Goal: Task Accomplishment & Management: Use online tool/utility

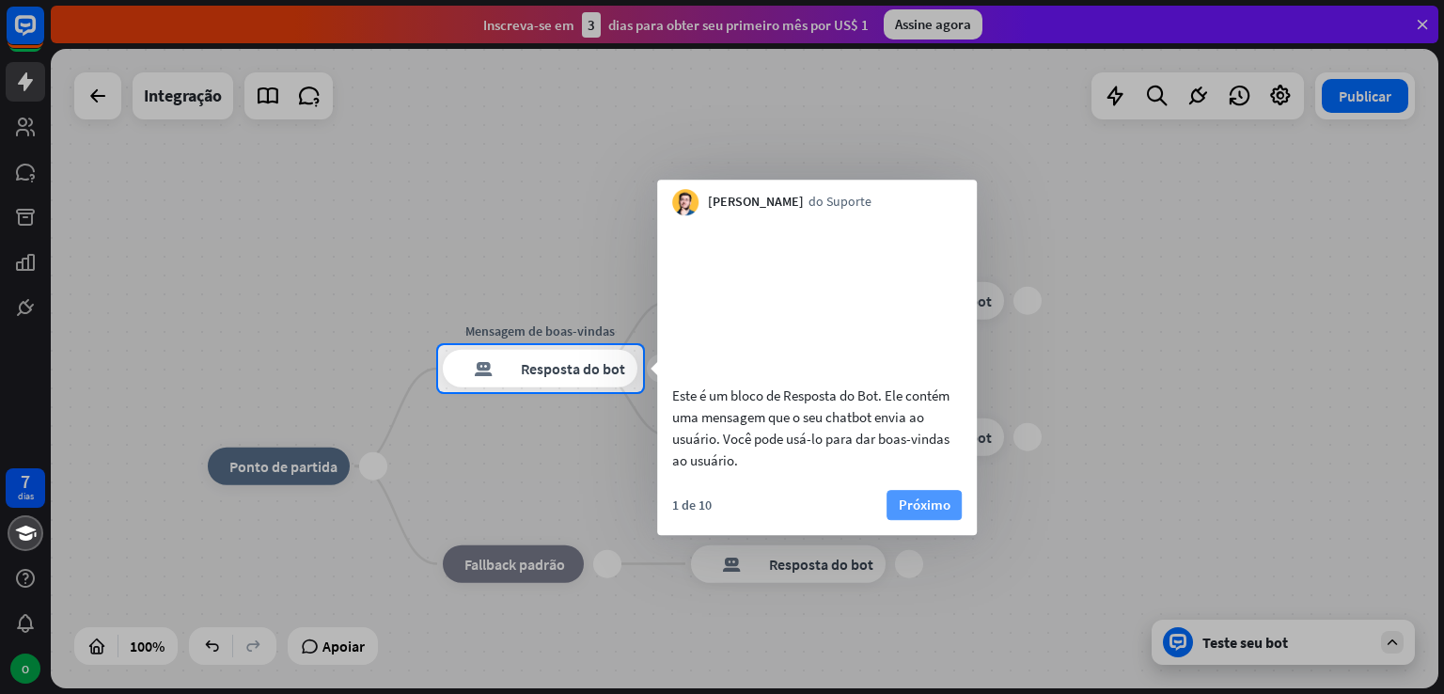
click at [940, 513] on font "Próximo" at bounding box center [925, 504] width 52 height 18
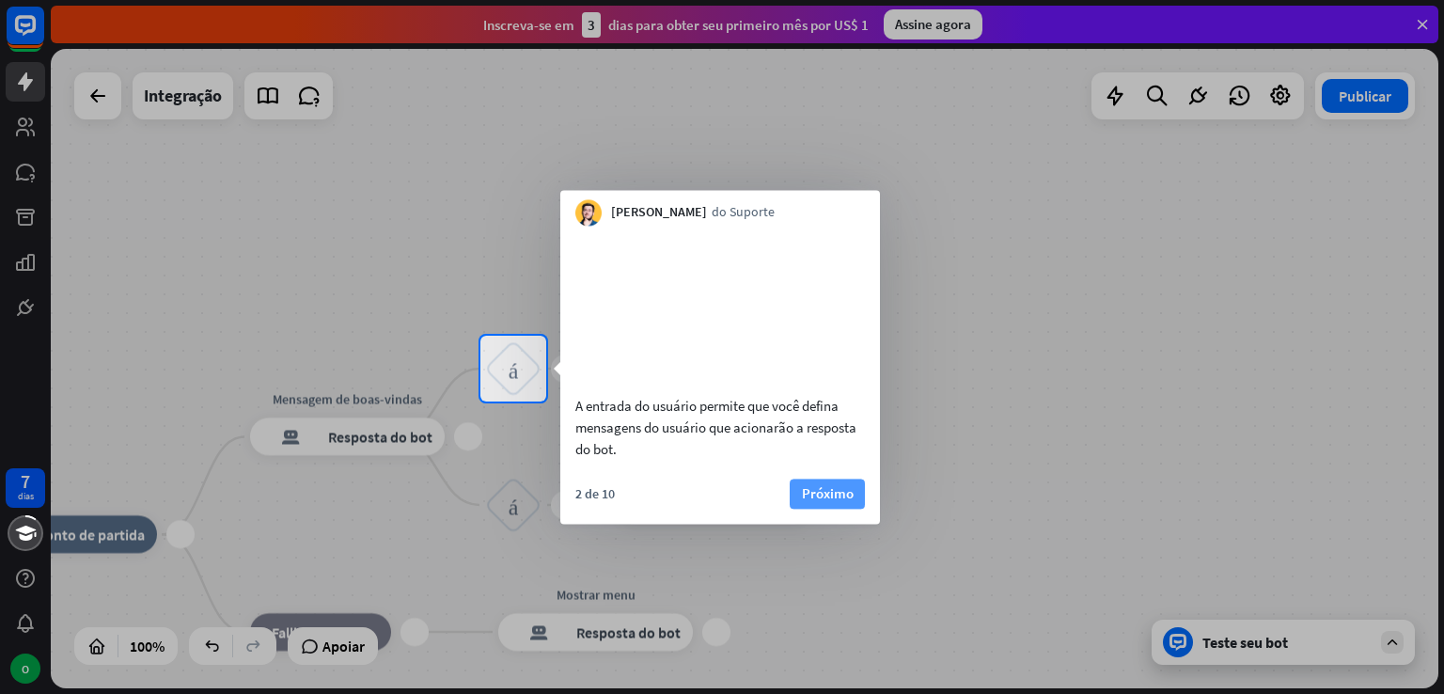
click at [809, 502] on font "Próximo" at bounding box center [828, 493] width 52 height 18
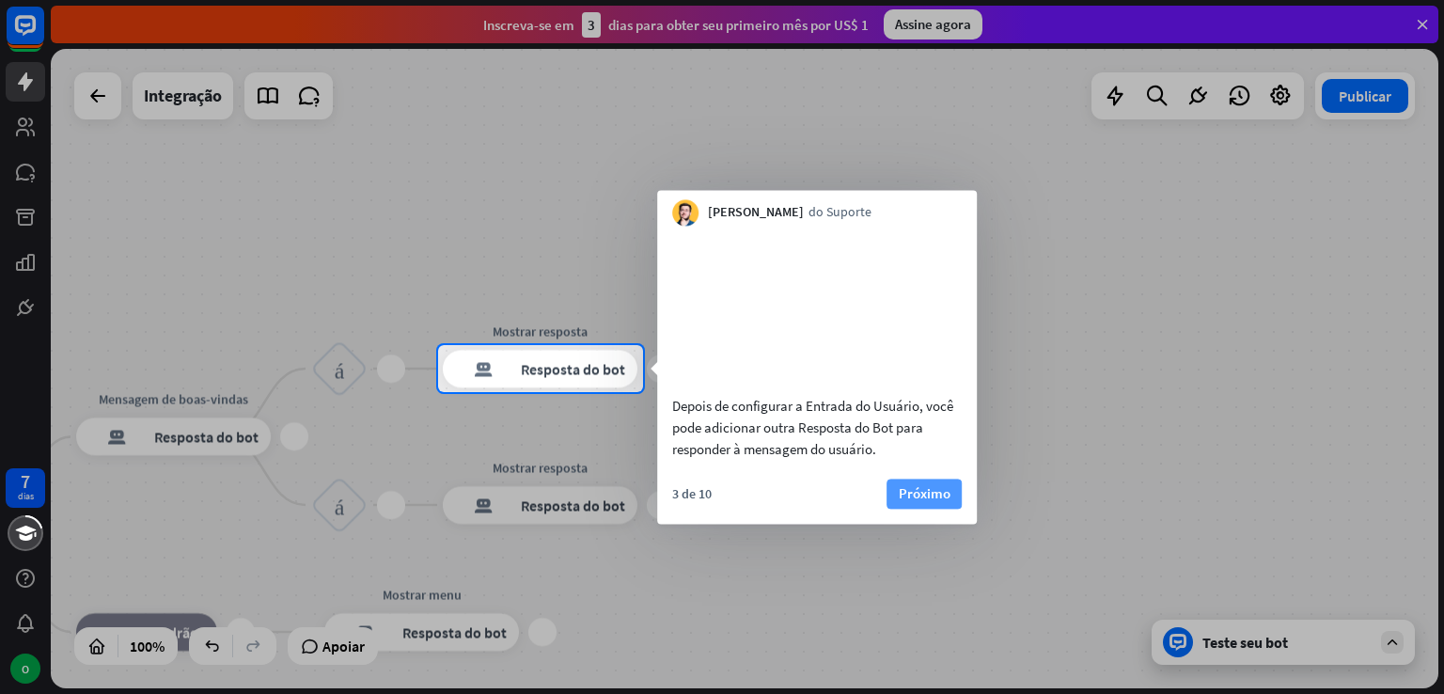
click at [929, 502] on font "Próximo" at bounding box center [925, 493] width 52 height 18
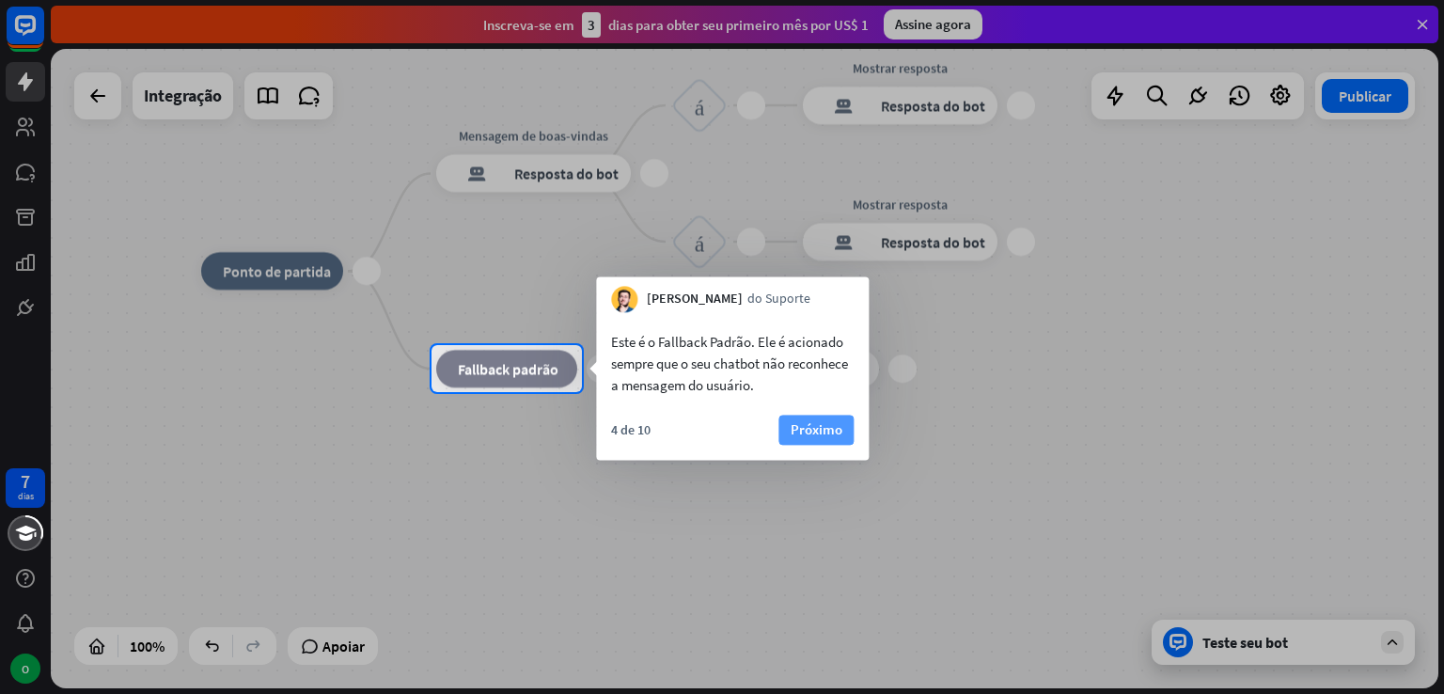
click at [798, 426] on font "Próximo" at bounding box center [817, 429] width 52 height 18
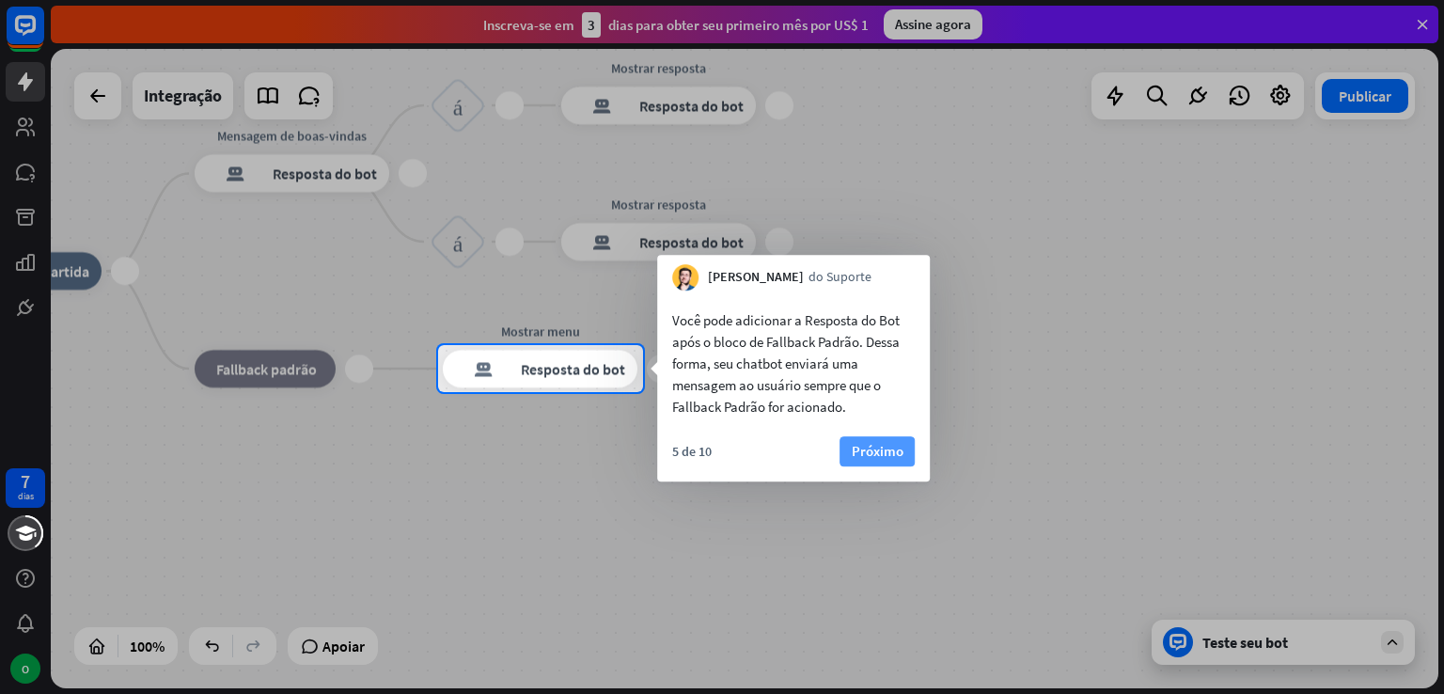
click at [869, 445] on font "Próximo" at bounding box center [878, 451] width 52 height 18
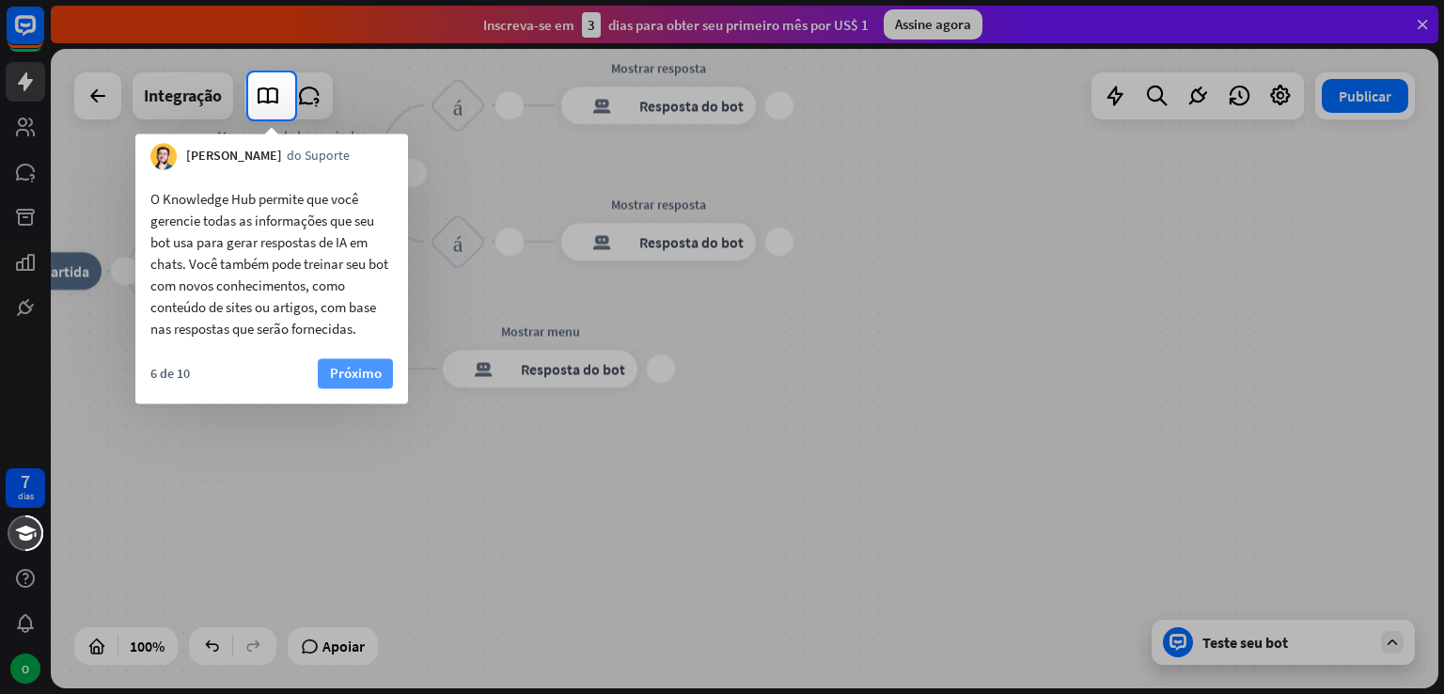
click at [353, 362] on font "Próximo" at bounding box center [356, 373] width 52 height 26
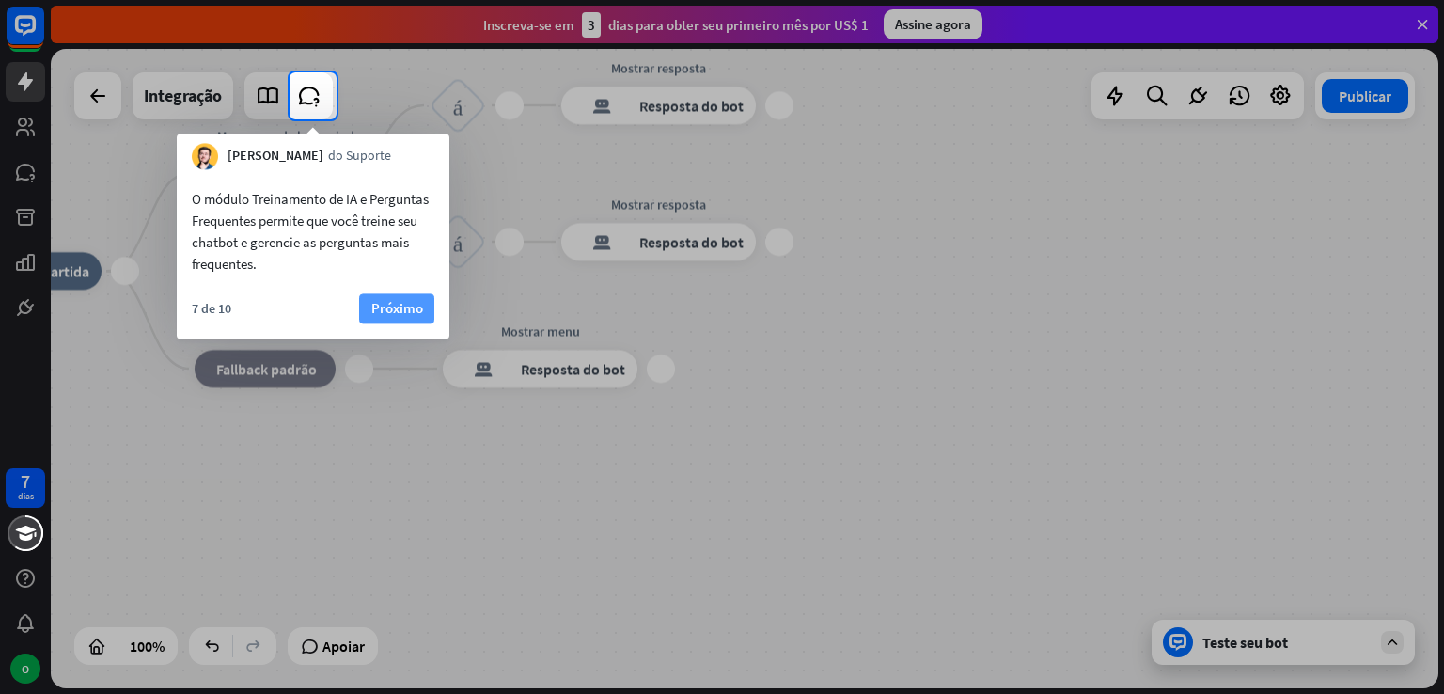
click at [384, 299] on font "Próximo" at bounding box center [397, 308] width 52 height 18
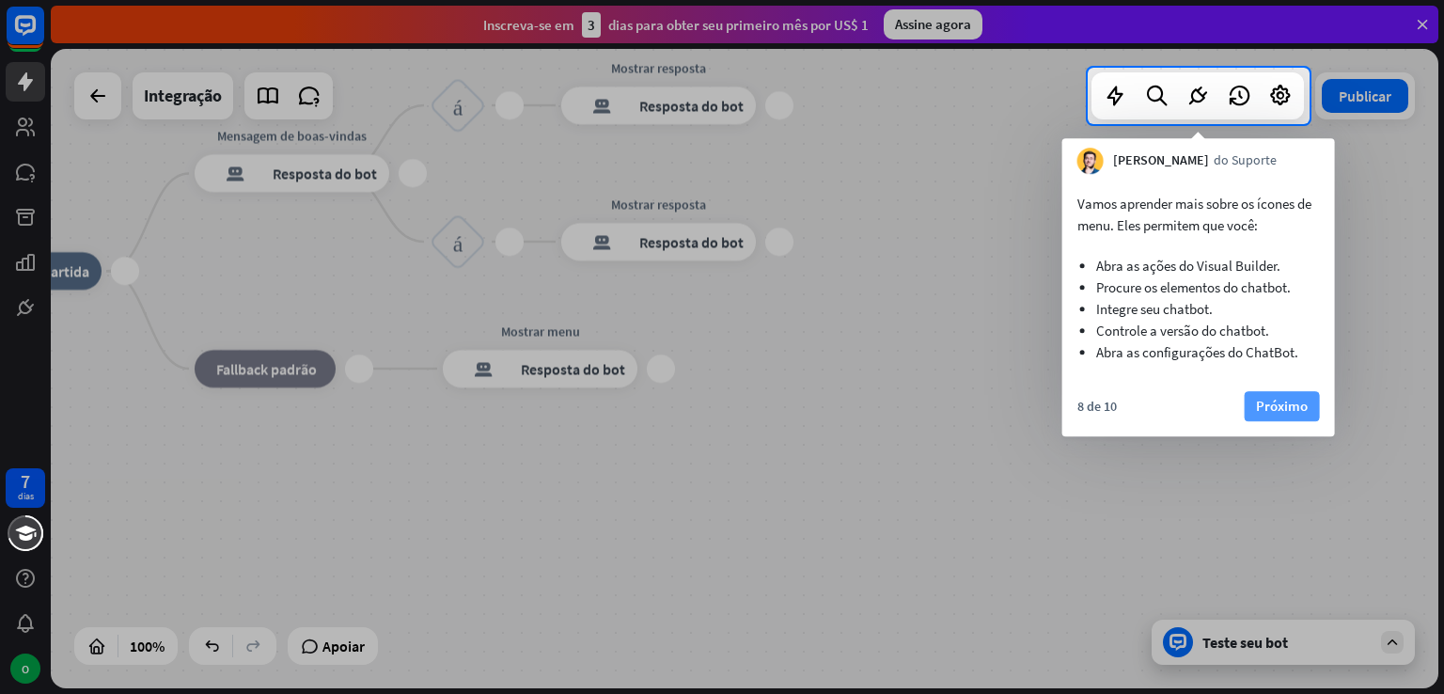
click at [1263, 415] on font "Próximo" at bounding box center [1282, 406] width 52 height 18
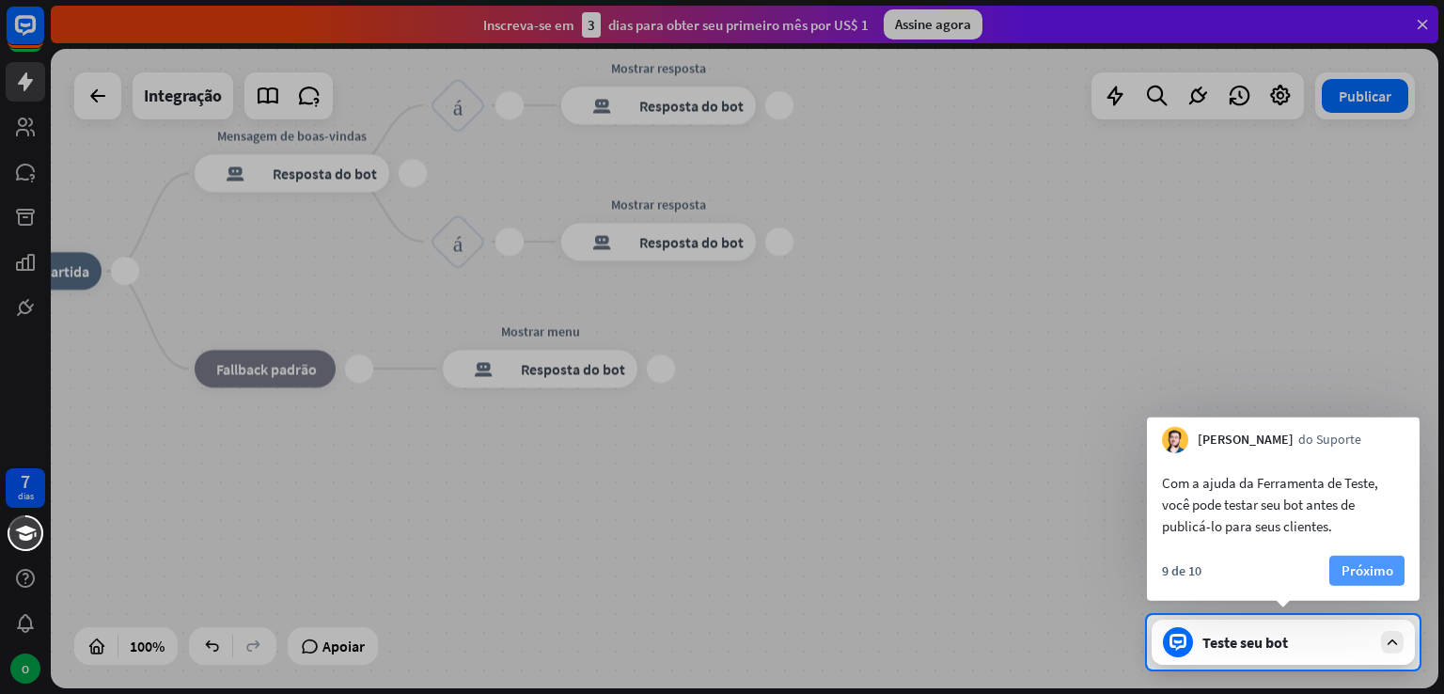
click at [1350, 562] on font "Próximo" at bounding box center [1367, 570] width 52 height 18
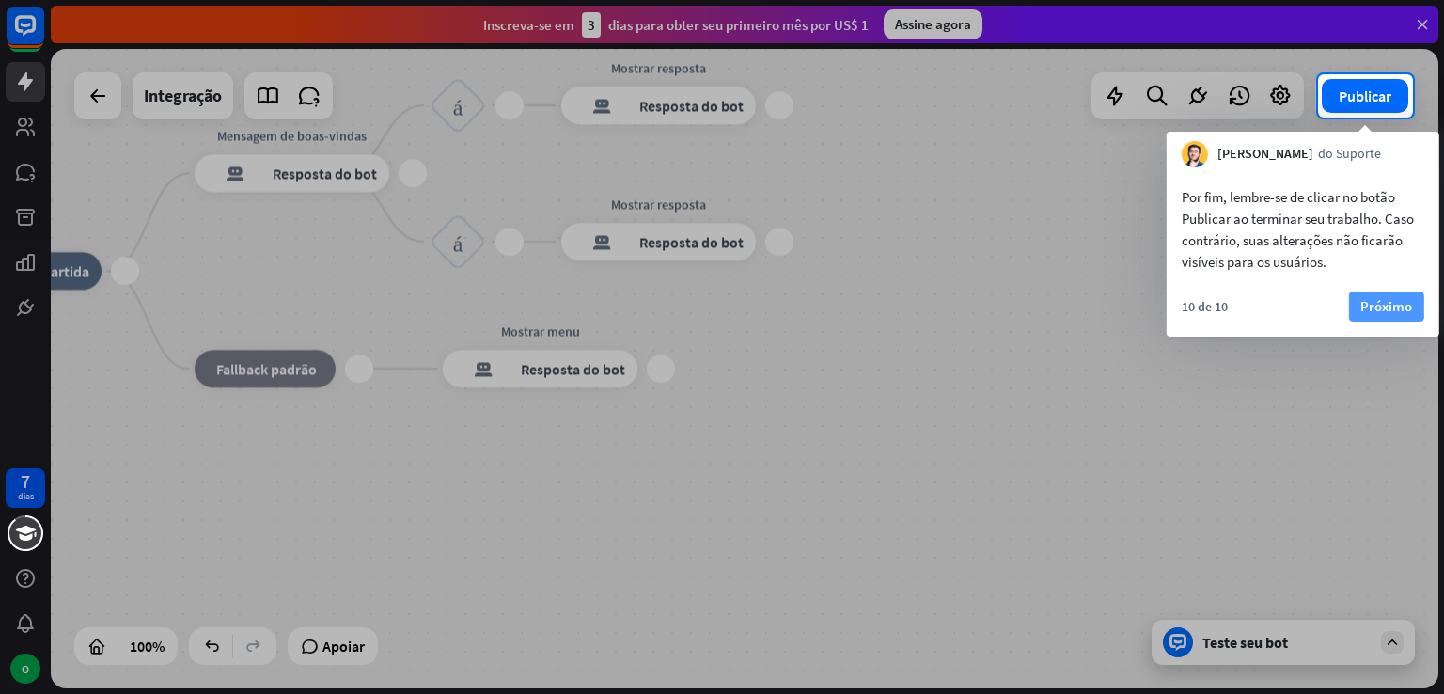
click at [1366, 298] on font "Próximo" at bounding box center [1386, 306] width 52 height 18
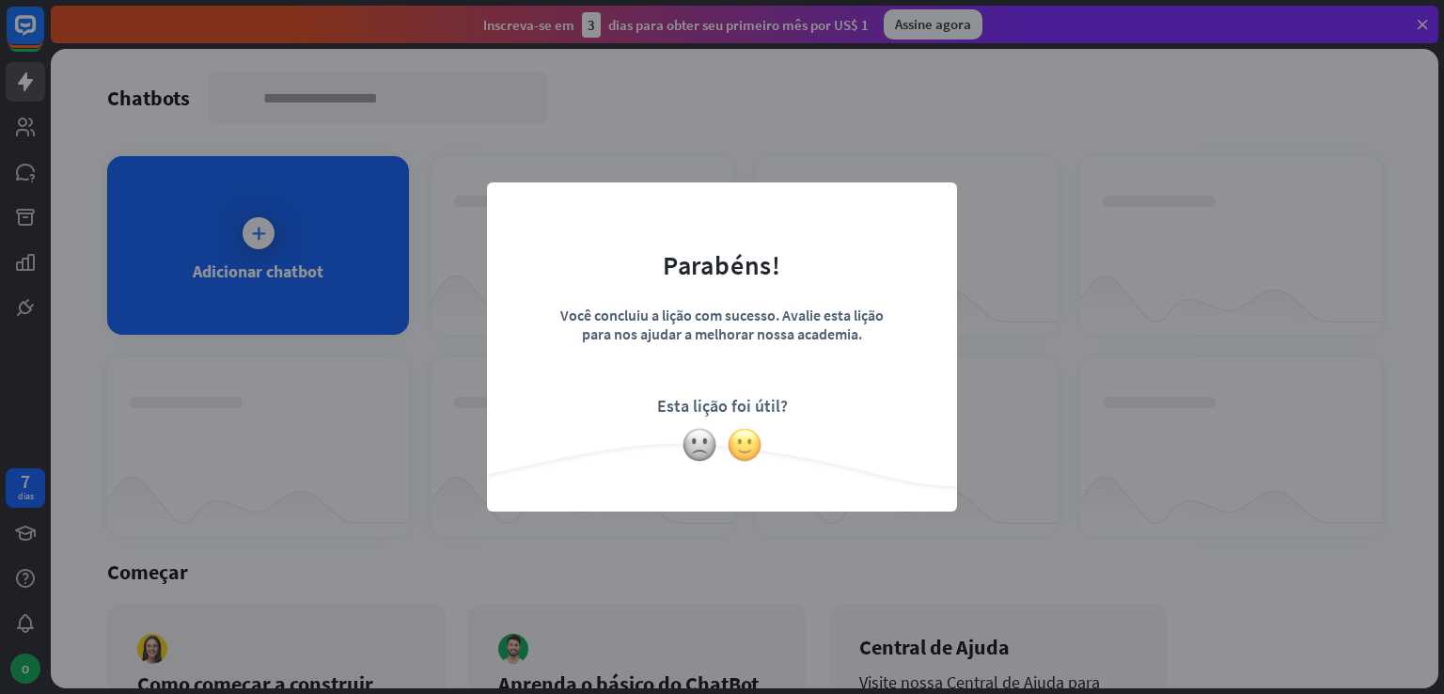
click at [743, 436] on img at bounding box center [745, 445] width 36 height 36
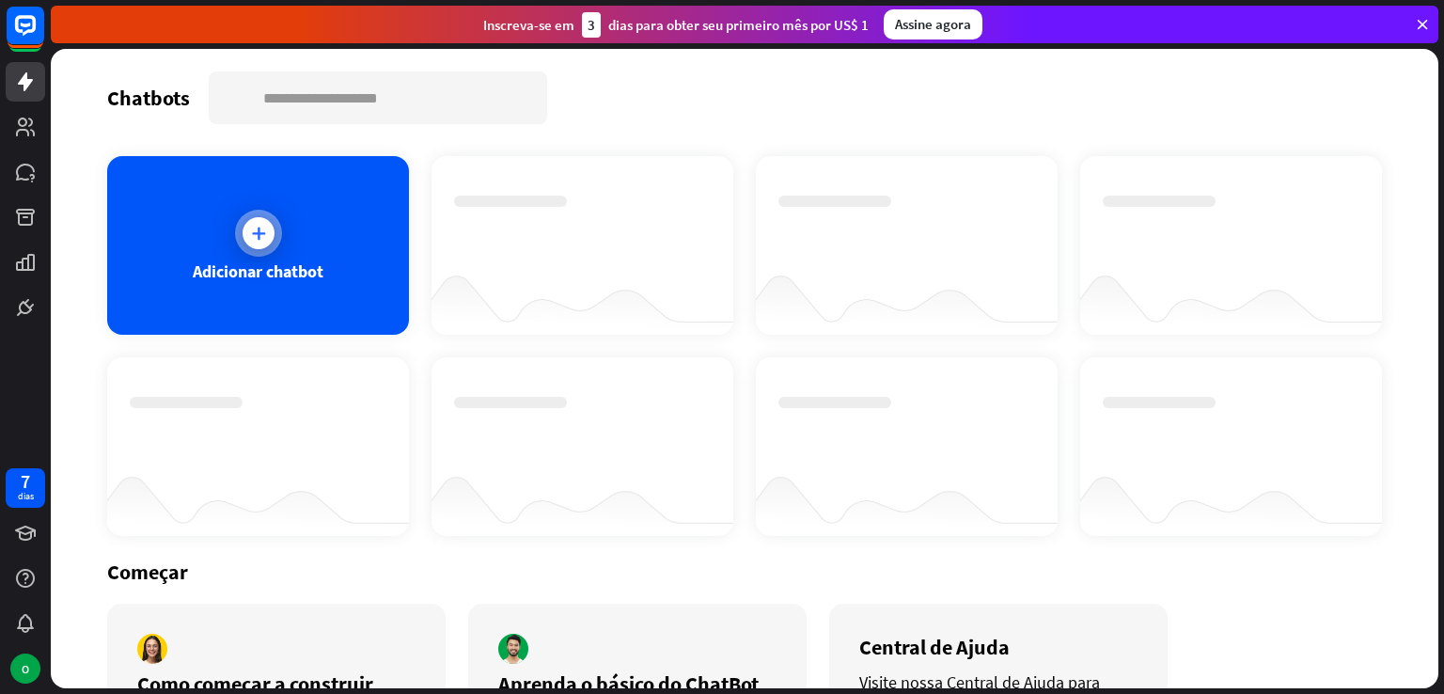
click at [330, 211] on div "Adicionar chatbot" at bounding box center [258, 245] width 302 height 179
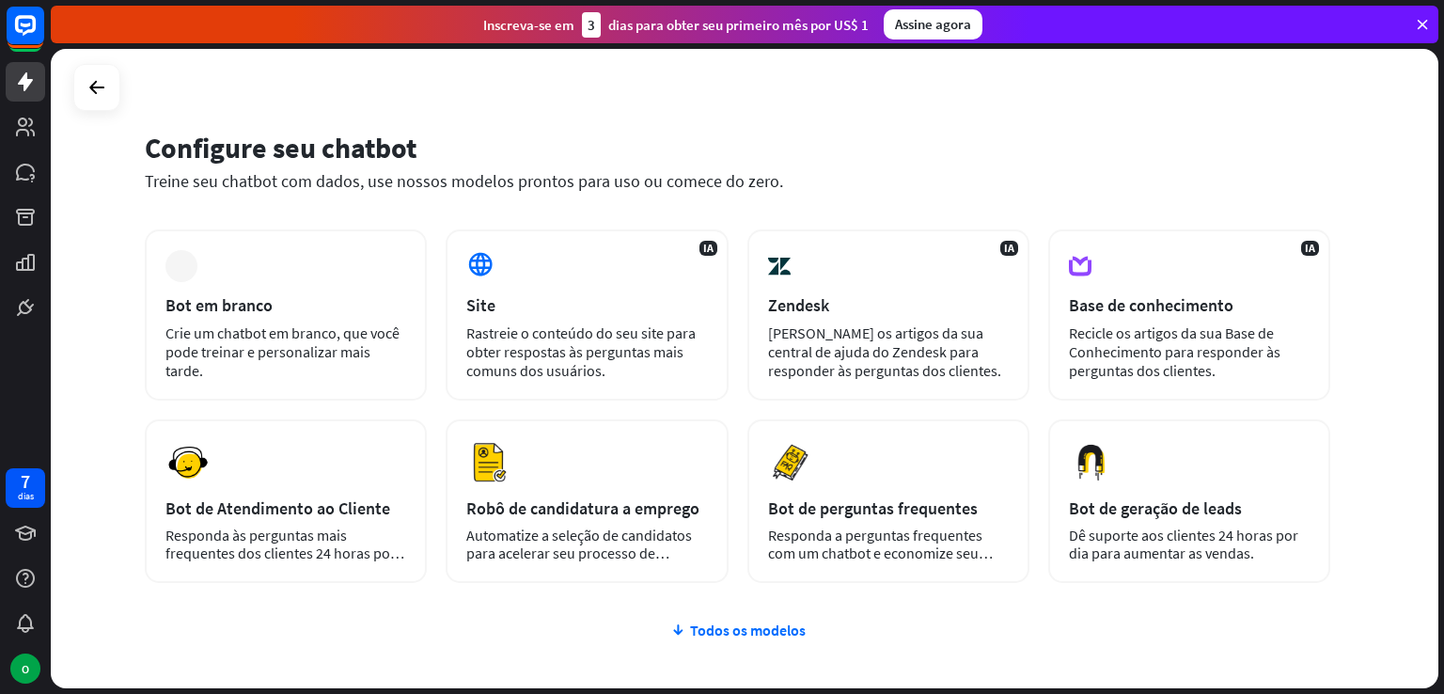
scroll to position [20, 0]
click at [729, 630] on font "Todos os modelos" at bounding box center [748, 628] width 116 height 19
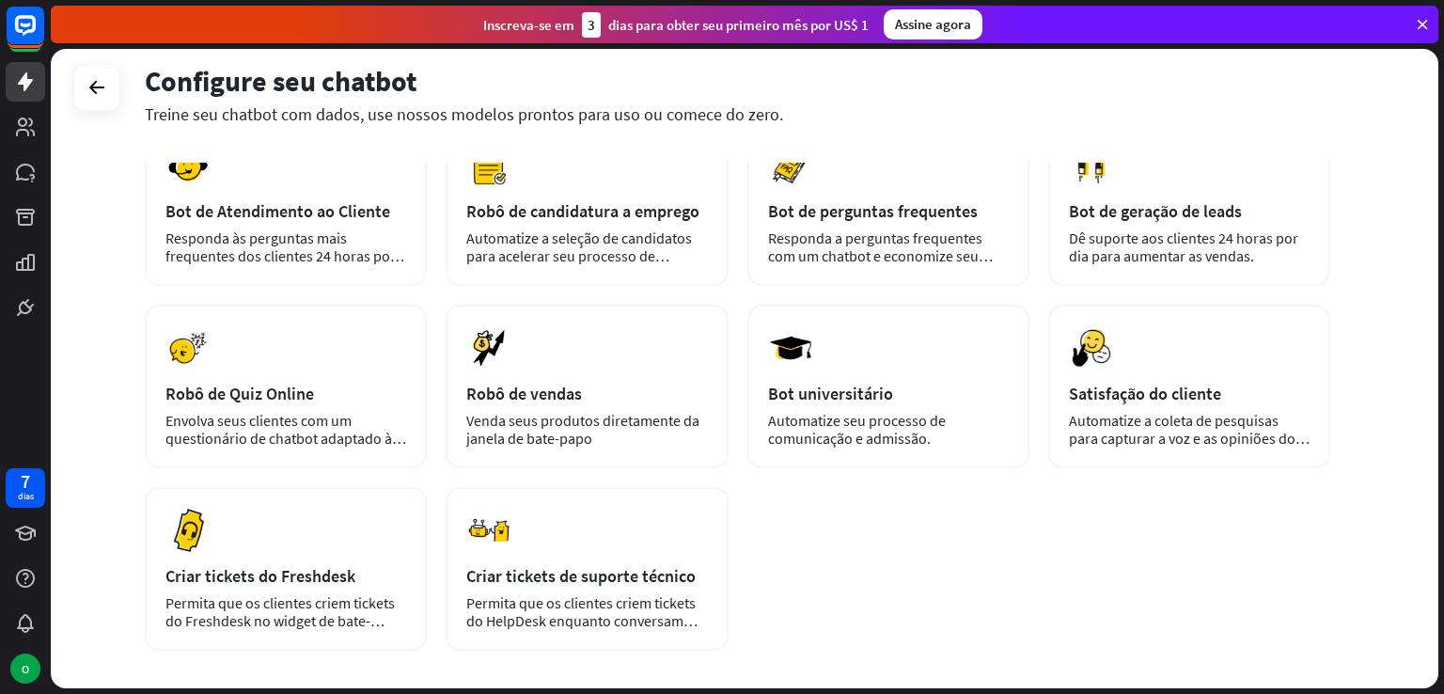
scroll to position [317, 0]
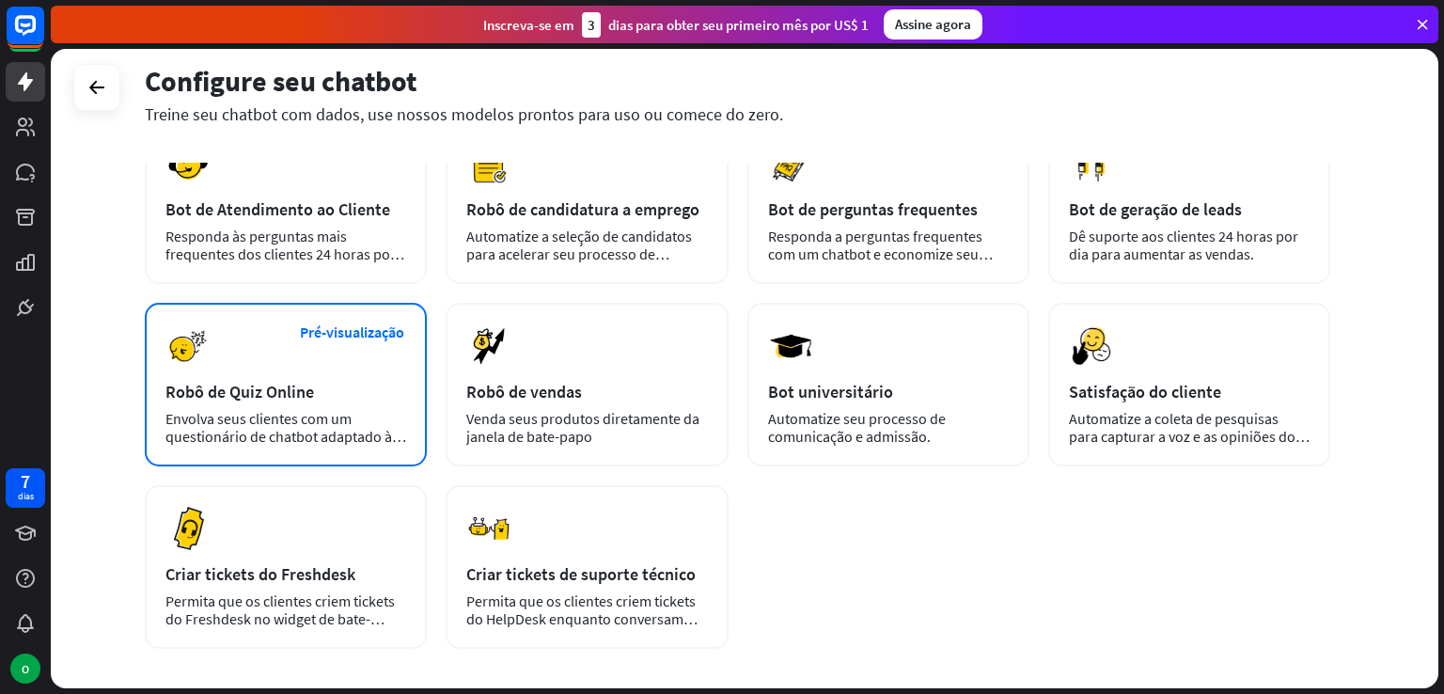
click at [395, 416] on div "Envolva seus clientes com um questionário de chatbot adaptado às suas necessida…" at bounding box center [285, 428] width 241 height 36
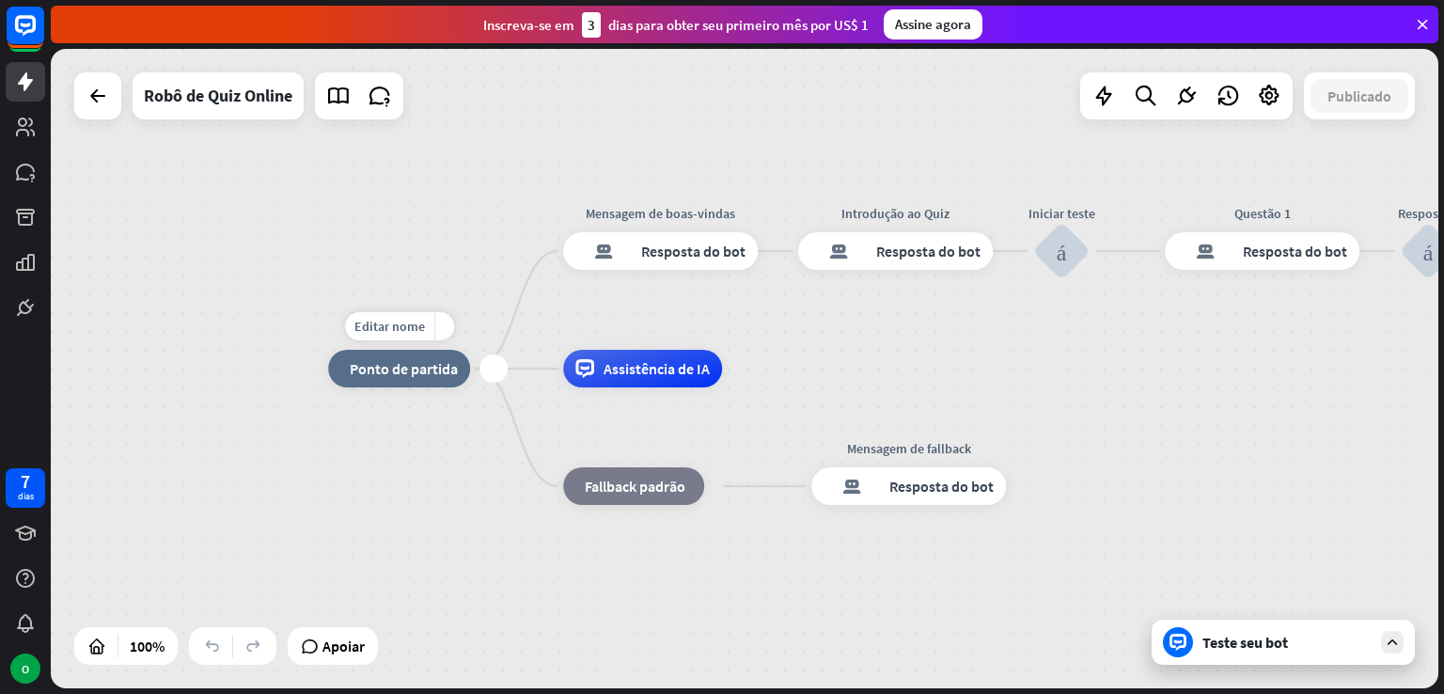
click at [410, 366] on font "Ponto de partida" at bounding box center [404, 368] width 108 height 19
click at [410, 258] on div "casa_2 Ponto de partida Mensagem de boas-vindas resposta do bot de bloco Respos…" at bounding box center [744, 368] width 1387 height 639
click at [609, 381] on div "Assistência de IA" at bounding box center [642, 369] width 159 height 38
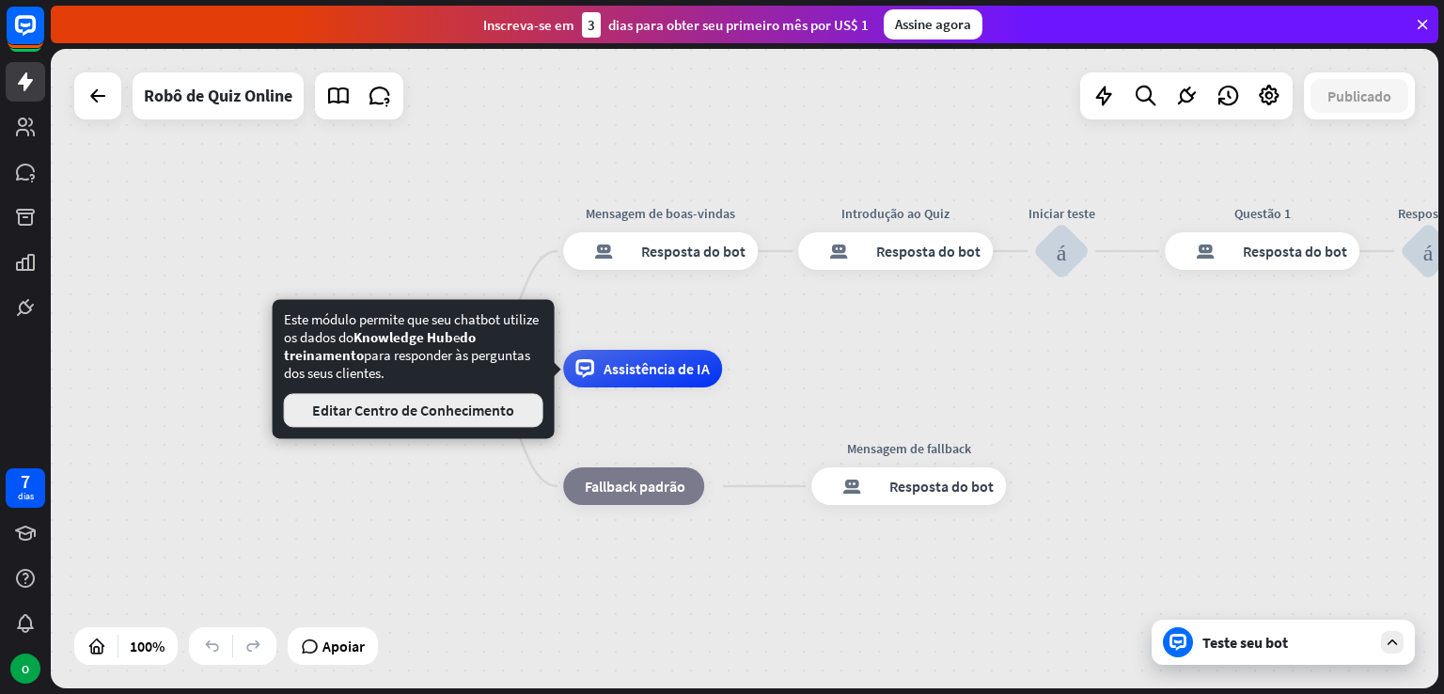
click at [508, 401] on font "Editar Centro de Conhecimento" at bounding box center [413, 409] width 202 height 19
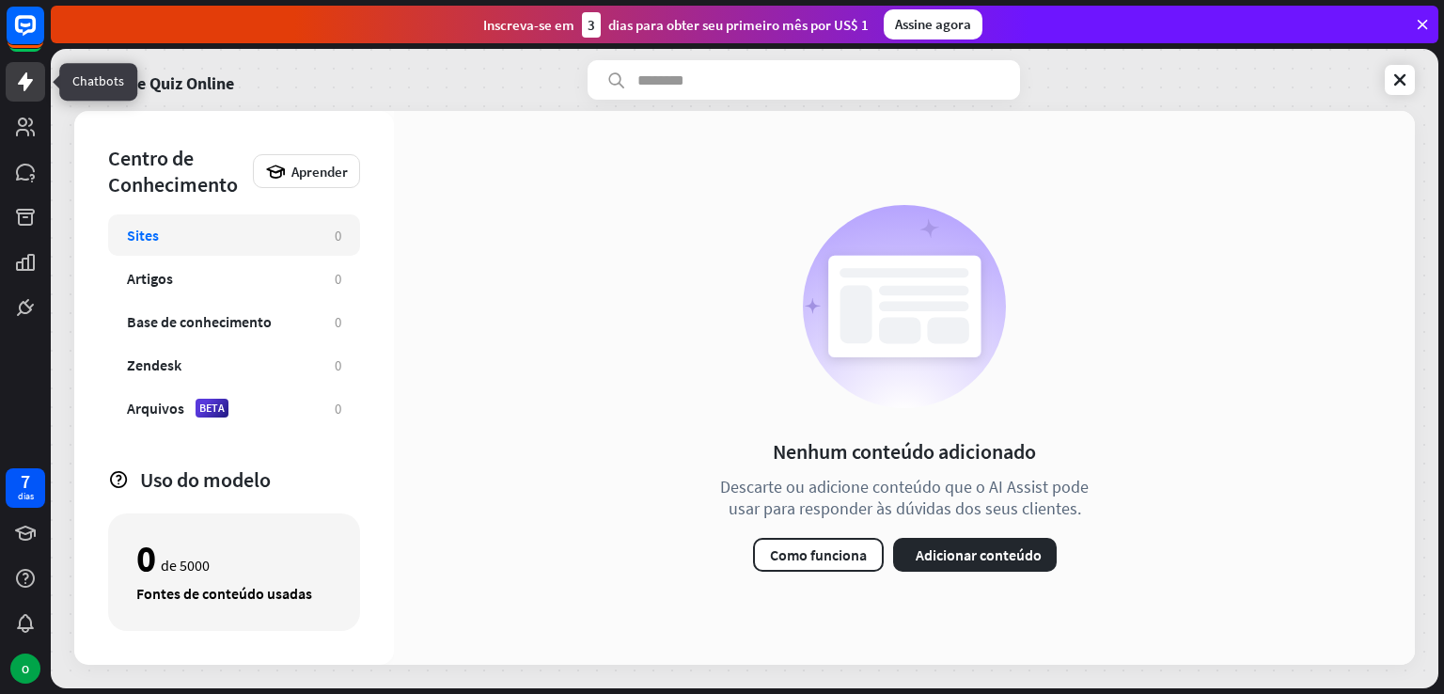
click at [42, 84] on link at bounding box center [25, 81] width 39 height 39
